Goal: Task Accomplishment & Management: Complete application form

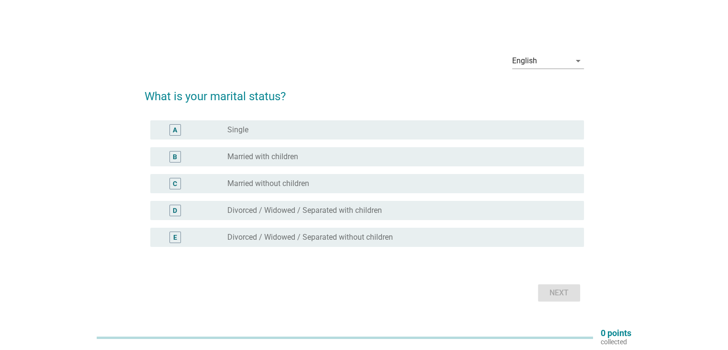
click at [258, 131] on div "radio_button_unchecked Single" at bounding box center [397, 130] width 341 height 10
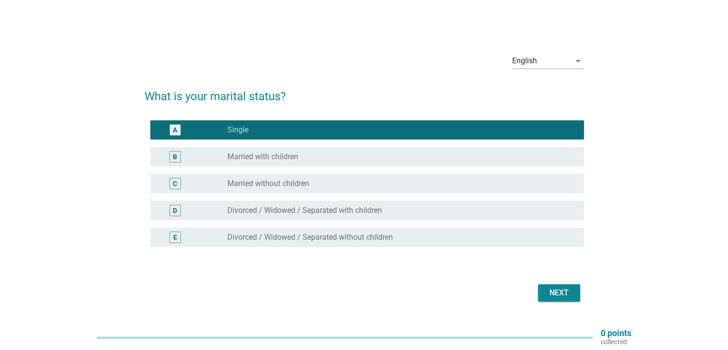
click at [548, 292] on div "Next" at bounding box center [559, 292] width 27 height 11
click at [542, 295] on button "Next" at bounding box center [559, 292] width 42 height 17
click at [239, 136] on div "A radio_button_checked Single" at bounding box center [367, 129] width 434 height 19
click at [222, 133] on div "A" at bounding box center [193, 129] width 70 height 11
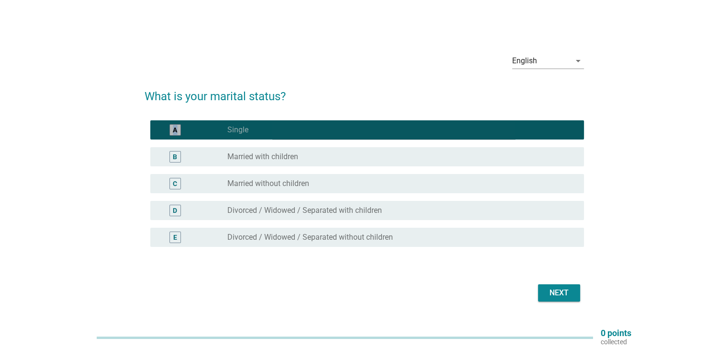
click at [222, 133] on div "A" at bounding box center [193, 129] width 70 height 11
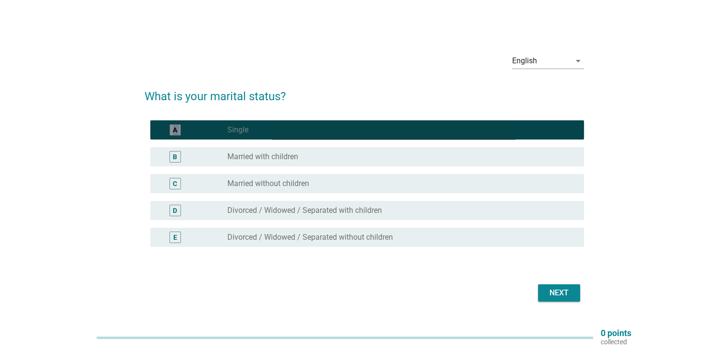
click at [222, 133] on div "A" at bounding box center [193, 129] width 70 height 11
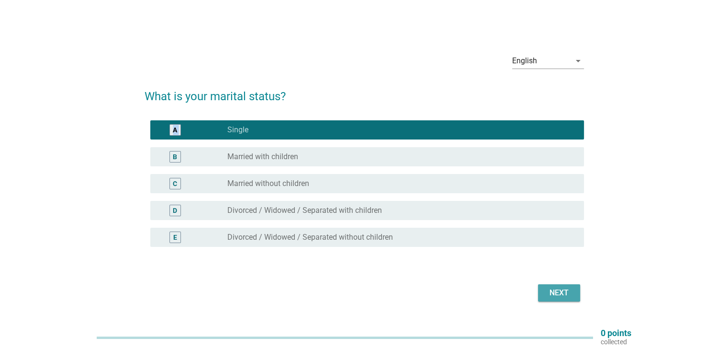
click at [564, 300] on button "Next" at bounding box center [559, 292] width 42 height 17
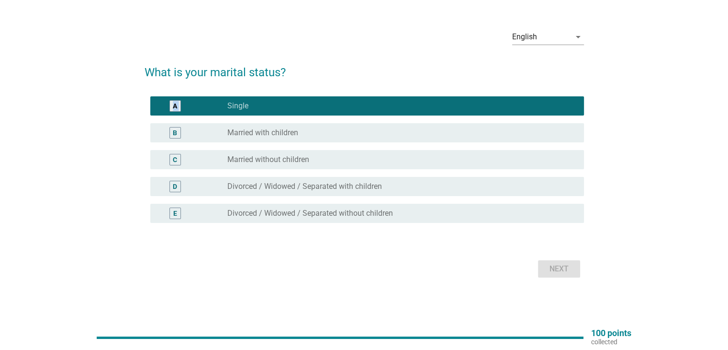
scroll to position [25, 0]
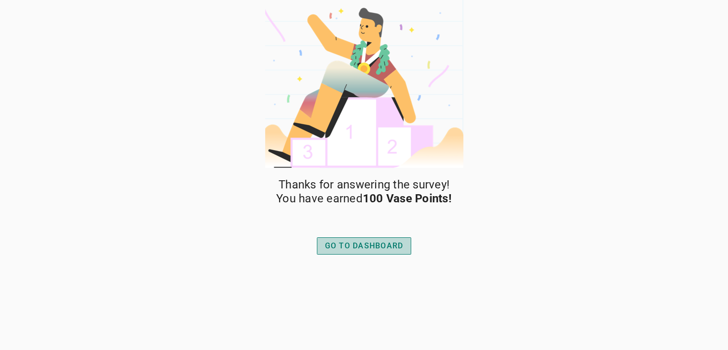
click at [384, 249] on div "GO TO DASHBOARD" at bounding box center [364, 245] width 79 height 11
